Goal: Task Accomplishment & Management: Manage account settings

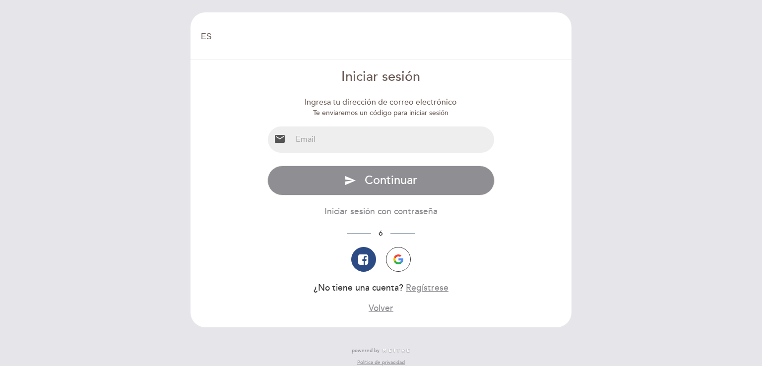
select select "es"
click at [339, 141] on input "email" at bounding box center [393, 139] width 203 height 26
type input "herrera3000@gmail.com"
click at [429, 290] on button "Regístrese" at bounding box center [427, 288] width 43 height 12
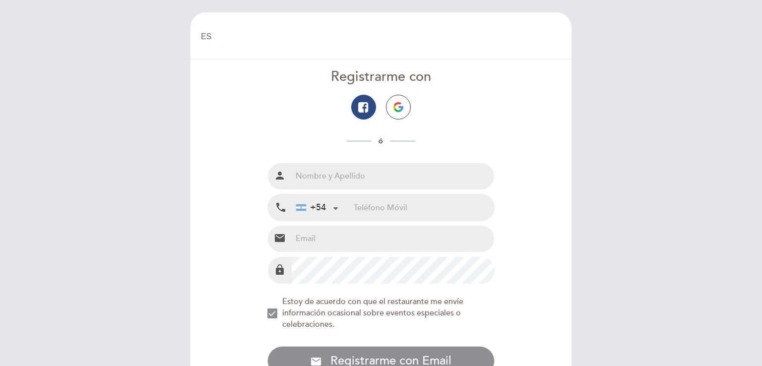
click at [322, 203] on div "+54" at bounding box center [311, 207] width 30 height 13
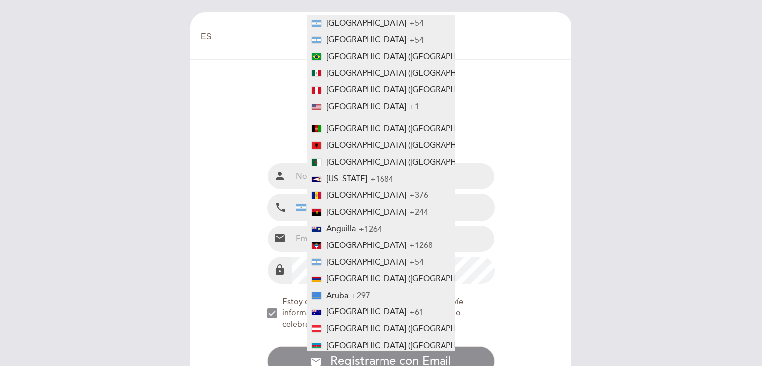
click at [217, 130] on form "Registrarme con ó Nombre completo person Teléfono Móvil local_phone +54 Argenti…" at bounding box center [380, 242] width 367 height 351
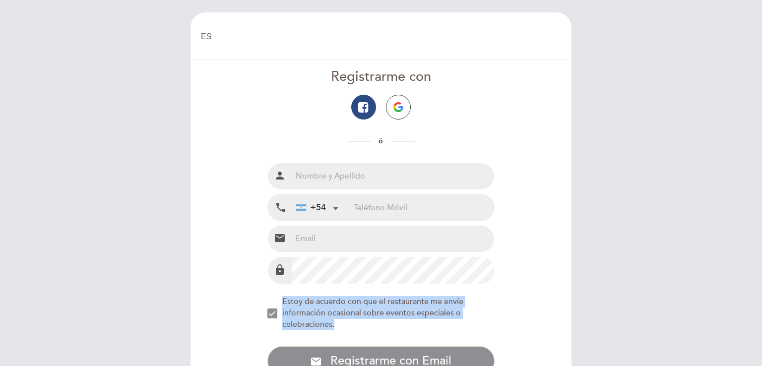
drag, startPoint x: 750, startPoint y: 270, endPoint x: 750, endPoint y: 288, distance: 17.9
click at [750, 288] on div "EN ES PT Bienvenido Bienvenido, Cambiar usuario Hacer una reserva Registrarme c…" at bounding box center [381, 183] width 762 height 366
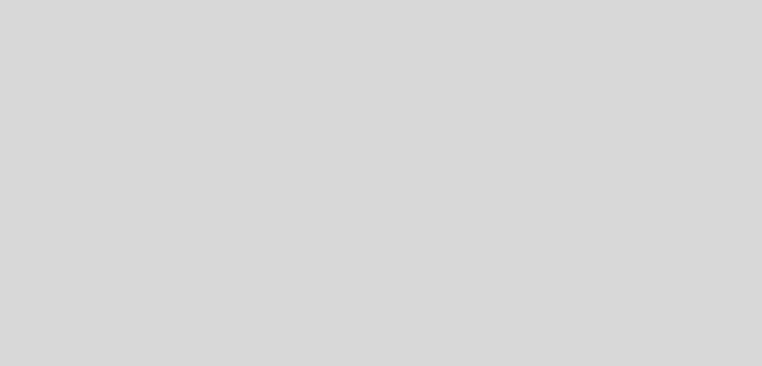
select select "es"
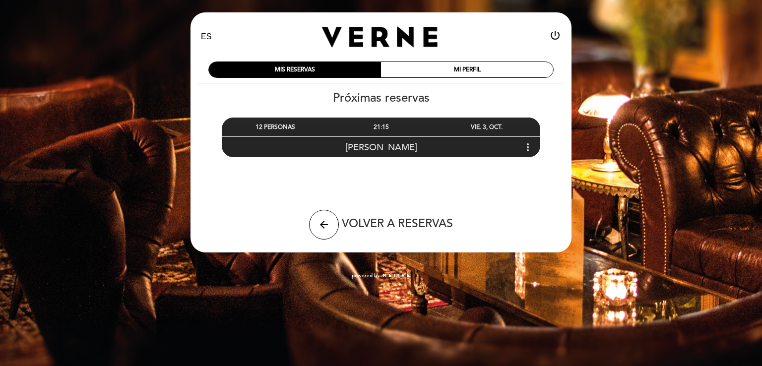
click at [527, 147] on icon "more_vert" at bounding box center [528, 147] width 12 height 12
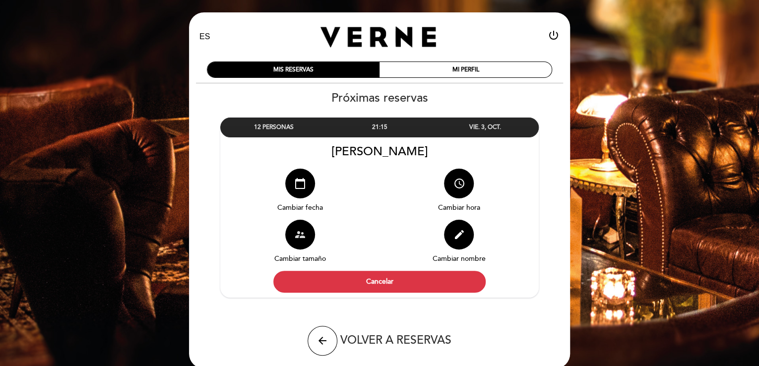
click at [300, 235] on icon "supervisor_account" at bounding box center [300, 235] width 12 height 12
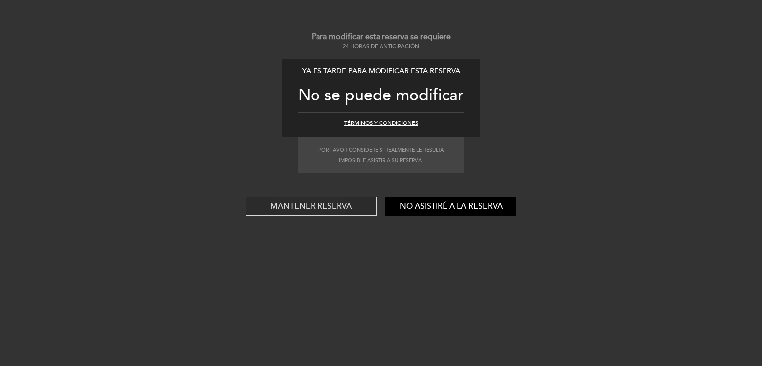
click at [301, 207] on button "Mantener reserva" at bounding box center [311, 206] width 131 height 19
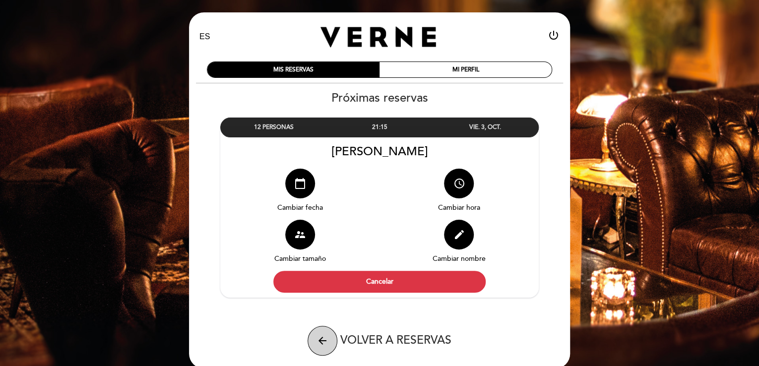
click at [319, 336] on icon "arrow_back" at bounding box center [322, 341] width 12 height 12
select select "es"
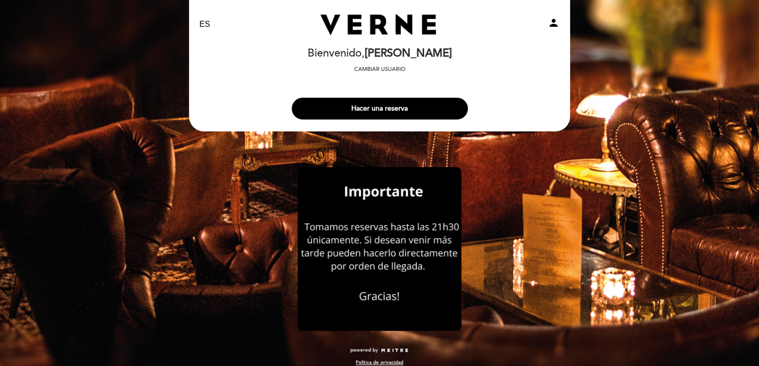
click at [723, 64] on div "EN ES PT [PERSON_NAME] club person [GEOGRAPHIC_DATA] [PERSON_NAME] Cambiar usua…" at bounding box center [379, 188] width 759 height 376
